Goal: Information Seeking & Learning: Learn about a topic

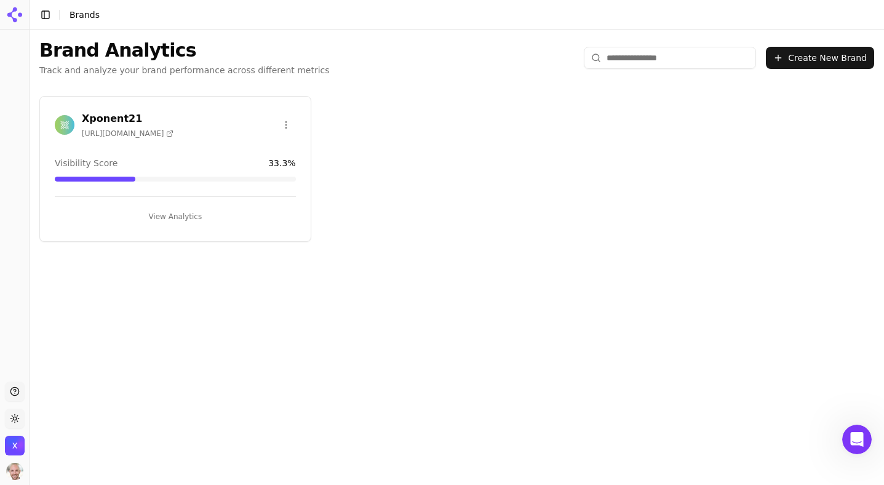
click at [114, 122] on h3 "Xponent21" at bounding box center [128, 118] width 92 height 15
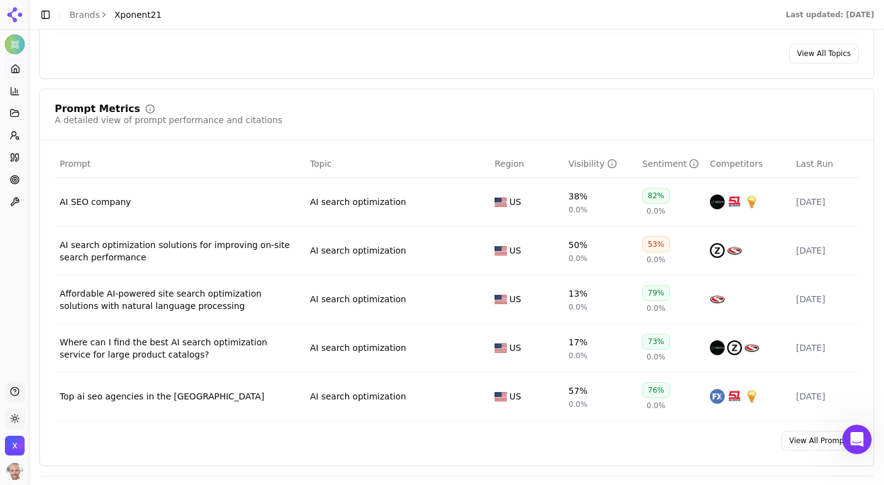
scroll to position [648, 0]
click at [46, 15] on button "Toggle Sidebar" at bounding box center [45, 14] width 17 height 17
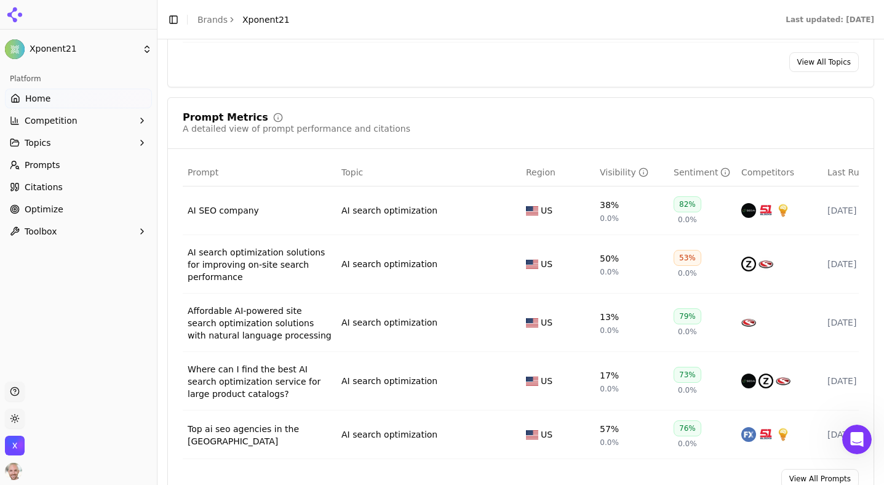
click at [140, 119] on icon "button" at bounding box center [142, 121] width 10 height 10
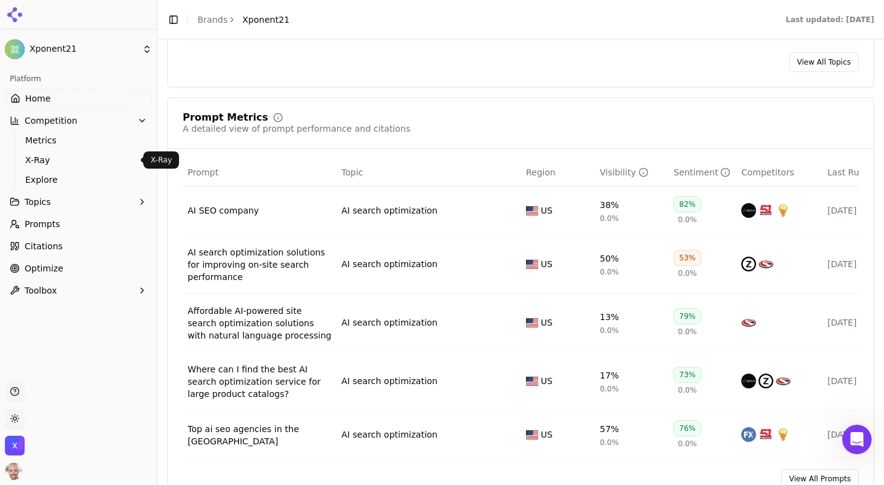
click at [41, 162] on span "X-Ray" at bounding box center [78, 160] width 107 height 12
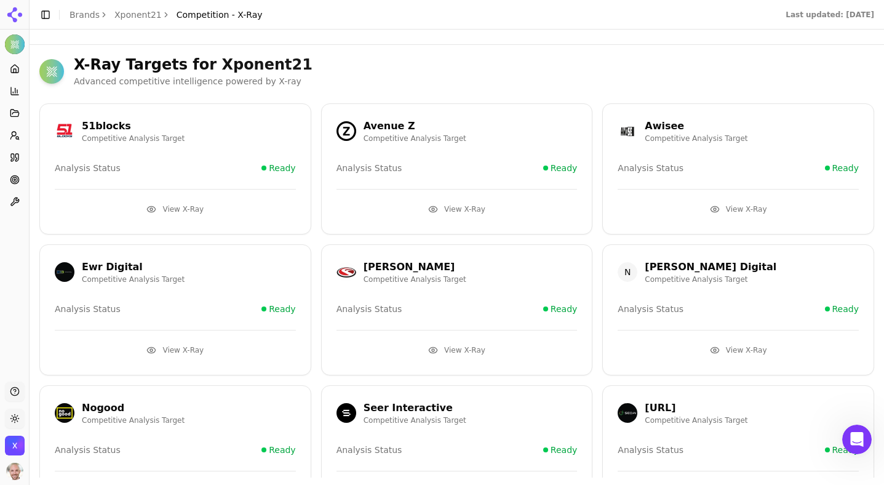
click at [110, 134] on p "Competitive Analysis Target" at bounding box center [133, 139] width 103 height 10
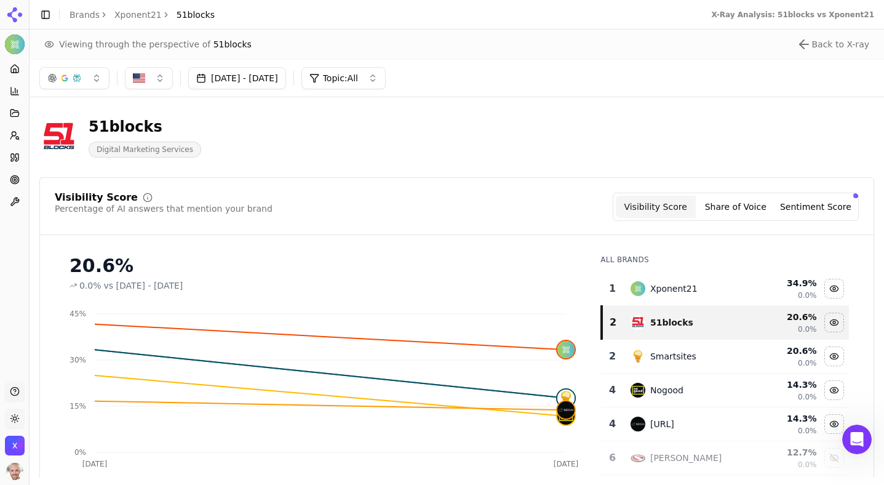
click at [12, 175] on circle at bounding box center [14, 179] width 8 height 8
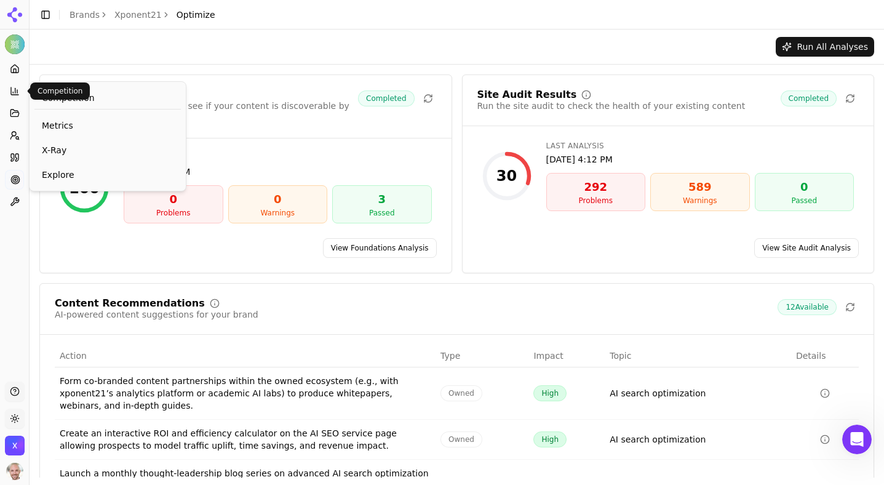
click at [13, 92] on icon at bounding box center [13, 92] width 0 height 1
click at [12, 75] on link "Home" at bounding box center [14, 69] width 19 height 20
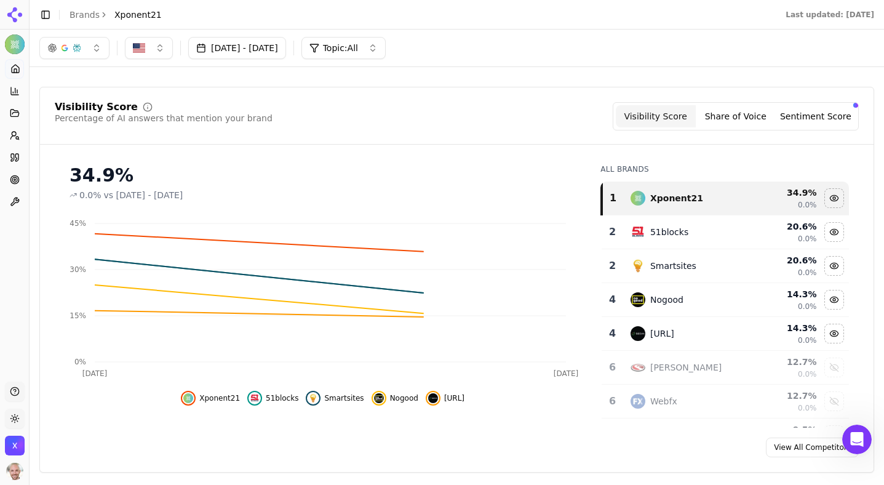
scroll to position [58, 0]
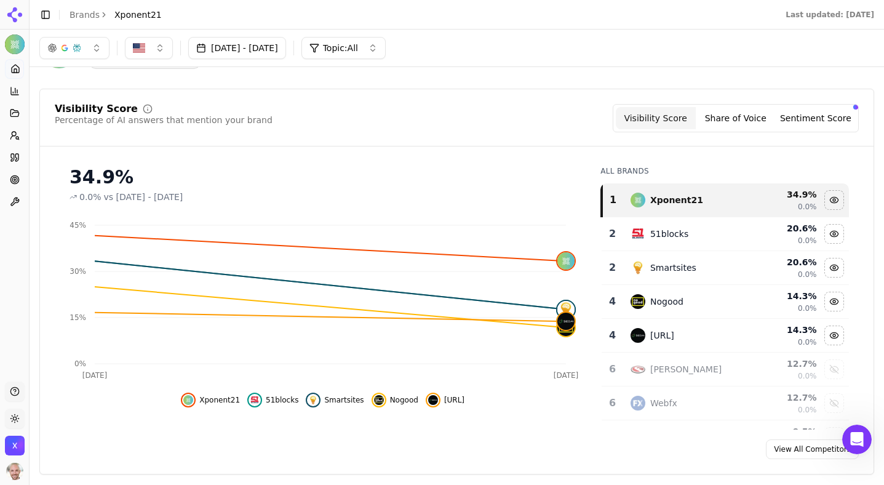
click at [740, 114] on button "Share of Voice" at bounding box center [736, 118] width 80 height 22
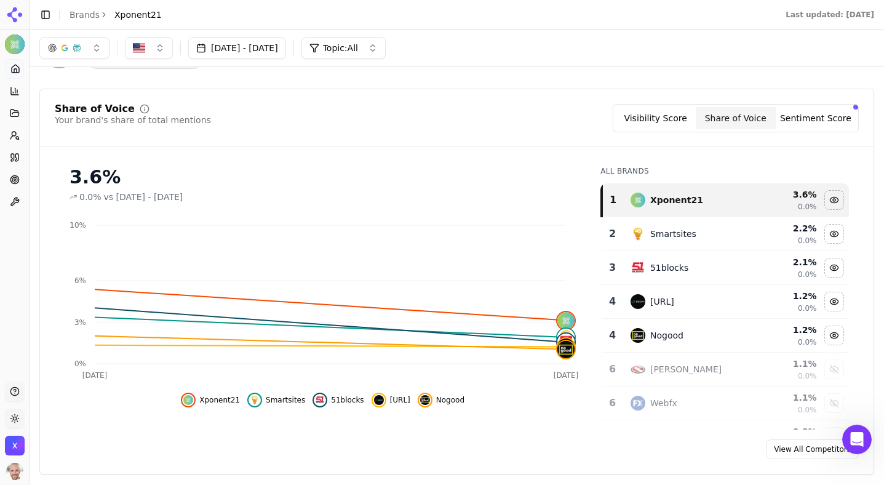
click at [659, 117] on button "Visibility Score" at bounding box center [656, 118] width 80 height 22
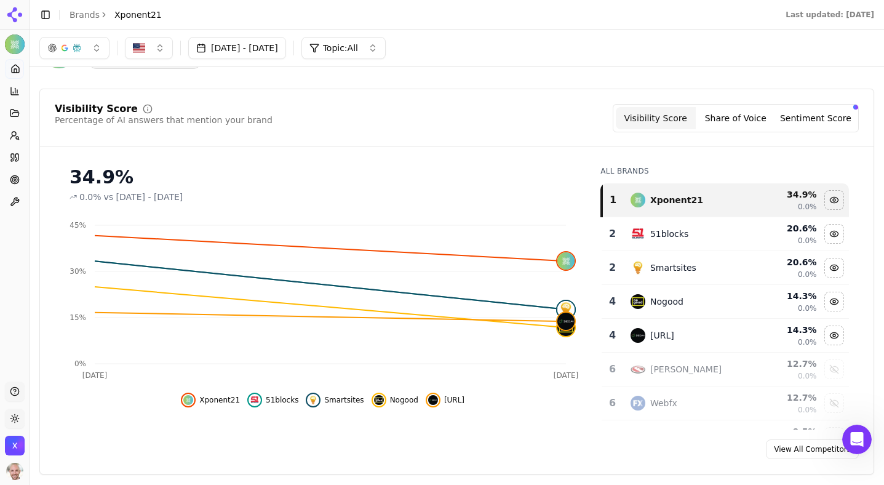
click at [805, 125] on button "Sentiment Score" at bounding box center [816, 118] width 80 height 22
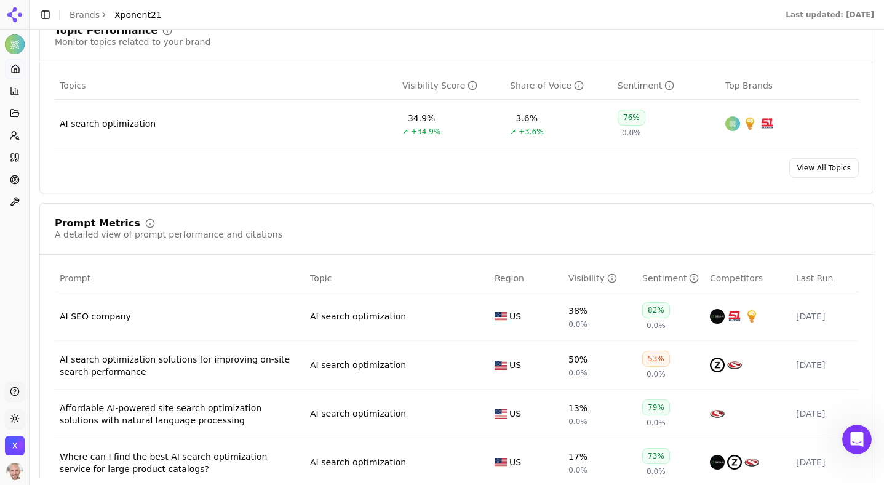
scroll to position [648, 0]
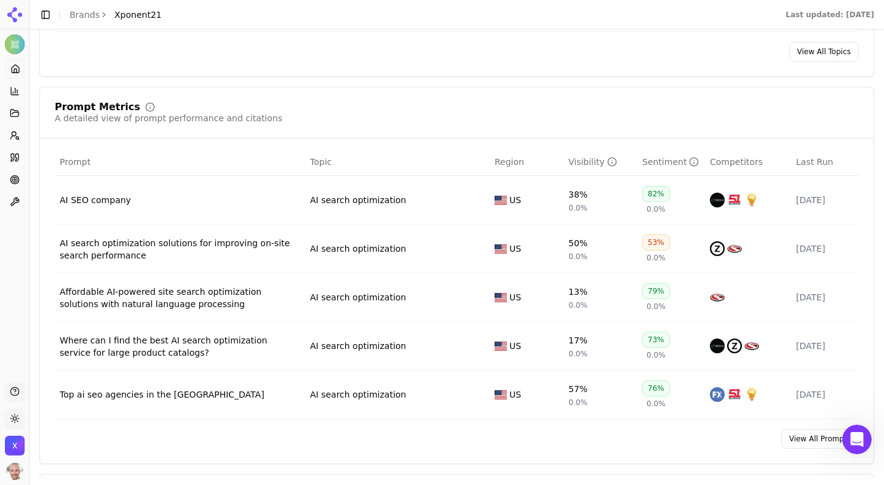
click at [98, 196] on div "AI SEO company" at bounding box center [180, 200] width 241 height 12
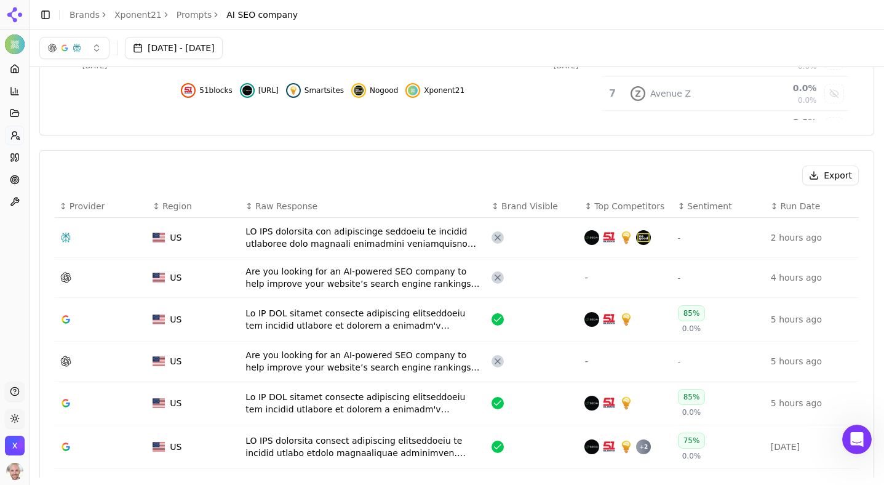
scroll to position [211, 0]
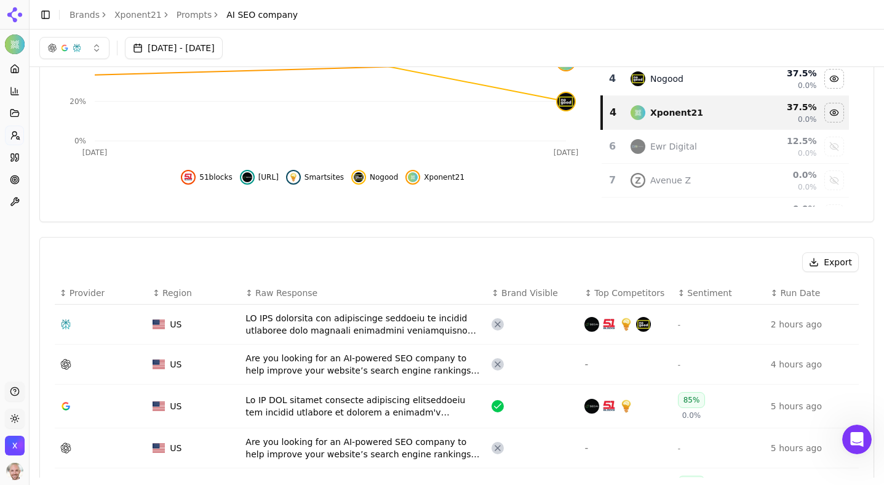
click at [308, 329] on div "Data table" at bounding box center [363, 324] width 236 height 25
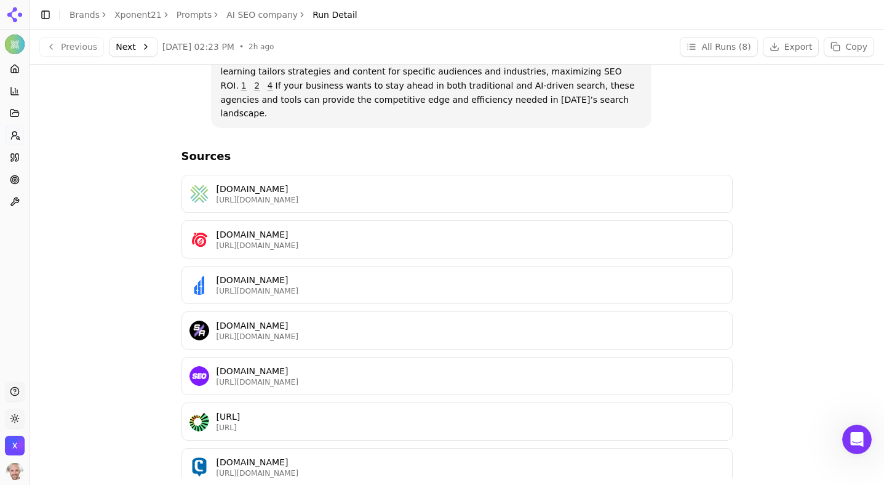
scroll to position [457, 0]
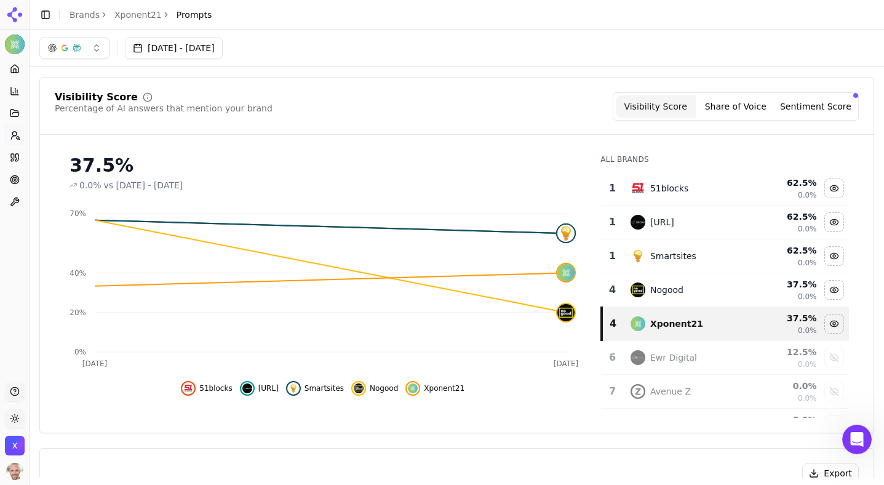
click at [177, 12] on span "Prompts" at bounding box center [195, 15] width 36 height 12
click at [46, 11] on html "Xponent21 Platform Home Competition Topics Prompts Citations Optimize Toolbox S…" at bounding box center [442, 242] width 884 height 485
click at [43, 9] on html "Xponent21 Platform Home Competition Topics Prompts Citations Optimize Toolbox S…" at bounding box center [442, 242] width 884 height 485
click at [43, 9] on button "Toggle Sidebar" at bounding box center [45, 14] width 17 height 17
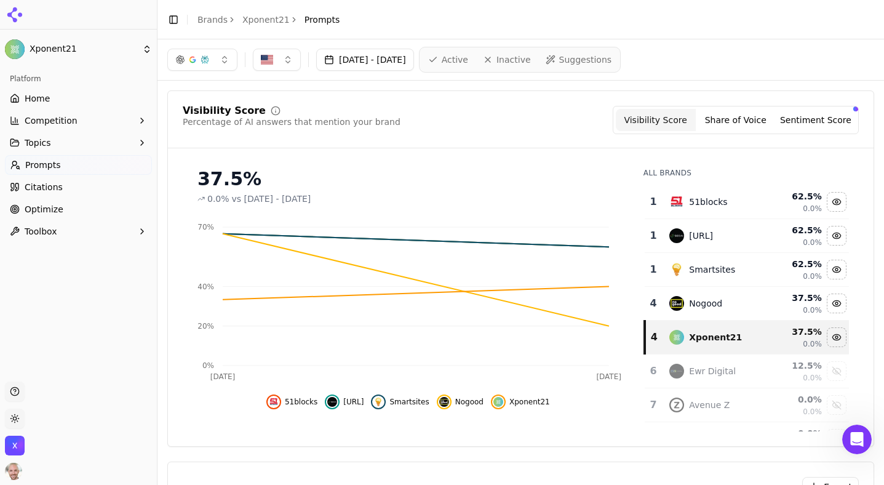
click at [89, 160] on link "Prompts" at bounding box center [78, 165] width 147 height 20
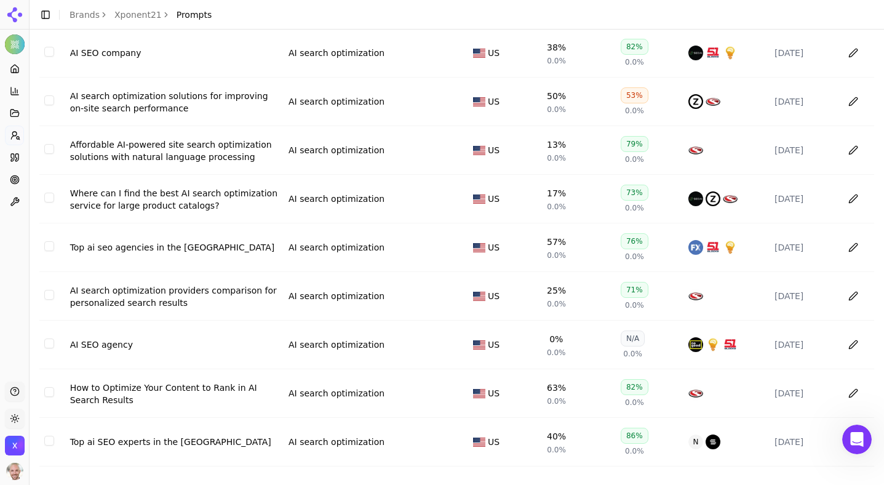
scroll to position [114, 0]
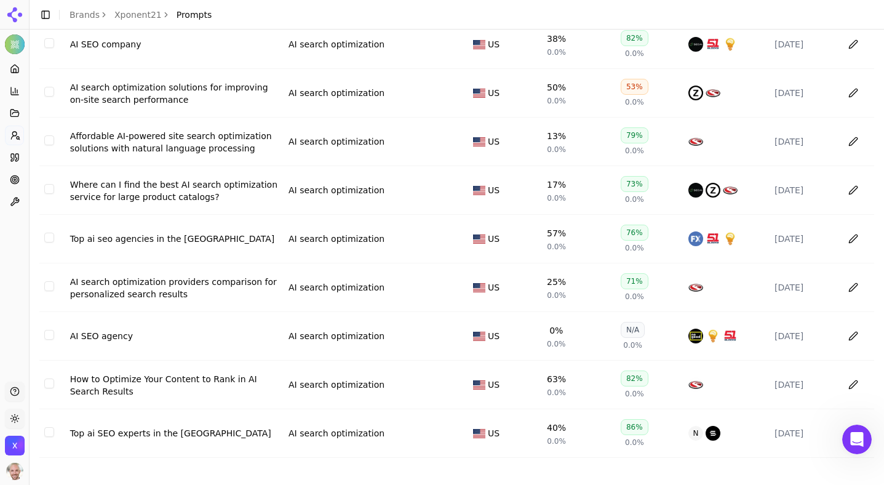
click at [205, 379] on div "How to Optimize Your Content to Rank in AI Search Results" at bounding box center [174, 385] width 209 height 25
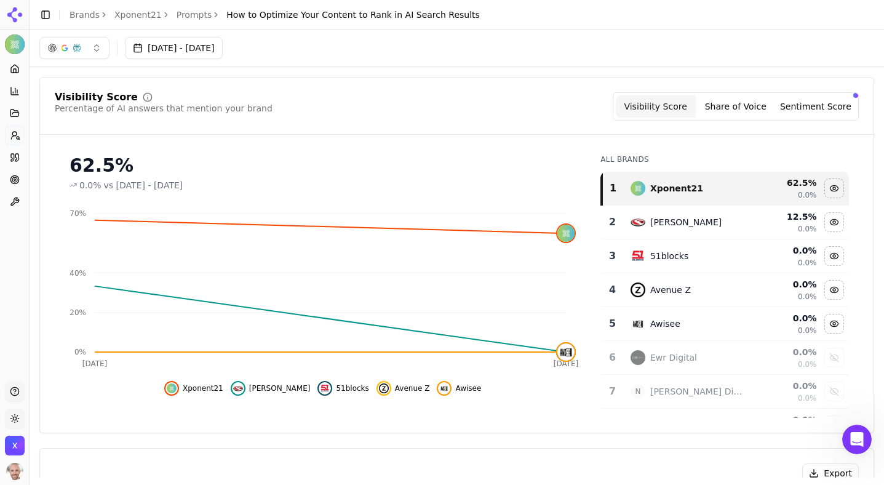
click at [190, 12] on link "Prompts" at bounding box center [195, 15] width 36 height 12
